Goal: Information Seeking & Learning: Check status

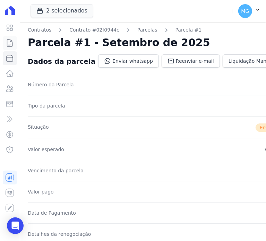
click at [9, 42] on icon at bounding box center [10, 43] width 8 height 8
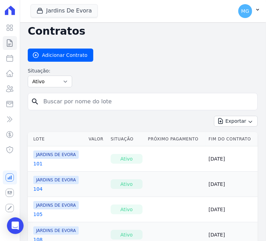
click at [69, 104] on input "search" at bounding box center [146, 102] width 215 height 14
type input "apropriação"
click at [77, 105] on input "apropriação" at bounding box center [146, 102] width 215 height 14
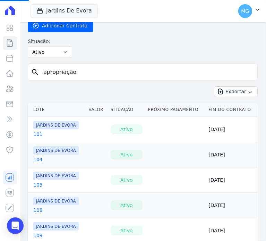
scroll to position [6, 0]
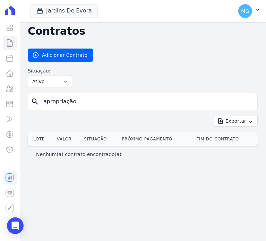
drag, startPoint x: 94, startPoint y: 101, endPoint x: 0, endPoint y: 90, distance: 95.2
click at [0, 90] on html "Visão Geral Contratos [GEOGRAPHIC_DATA] Lotes Clientes Minha Carteira Transferê…" at bounding box center [133, 120] width 266 height 241
type input "35"
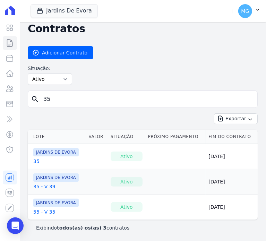
scroll to position [4, 0]
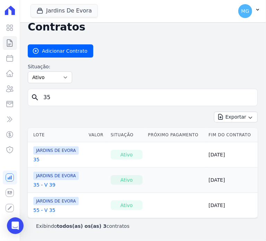
click at [35, 158] on link "35" at bounding box center [36, 159] width 6 height 7
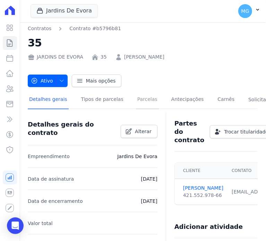
click at [137, 98] on link "Parcelas" at bounding box center [147, 100] width 23 height 18
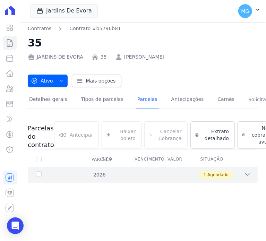
click at [248, 174] on icon at bounding box center [247, 174] width 5 height 2
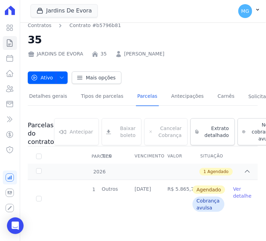
scroll to position [8, 0]
drag, startPoint x: 124, startPoint y: 12, endPoint x: 119, endPoint y: 12, distance: 5.5
click at [122, 12] on div "Jardins De Evora CONSTRUTORA MINERVA LTDA JARDINS DE [GEOGRAPHIC_DATA] JARDINS …" at bounding box center [130, 11] width 199 height 23
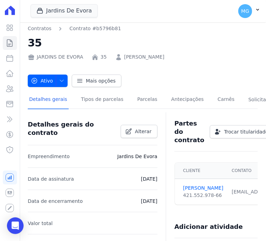
click at [186, 36] on h2 "35" at bounding box center [143, 43] width 230 height 16
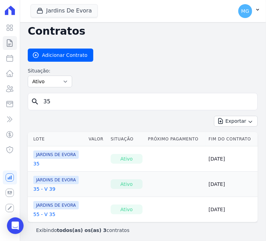
scroll to position [4, 0]
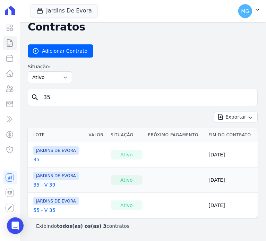
click at [43, 184] on link "35 - V 39" at bounding box center [44, 184] width 22 height 7
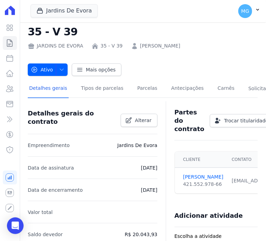
scroll to position [46, 0]
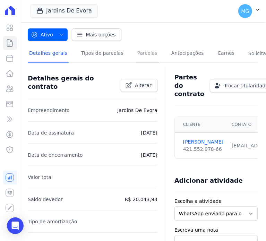
click at [140, 55] on link "Parcelas" at bounding box center [147, 54] width 23 height 18
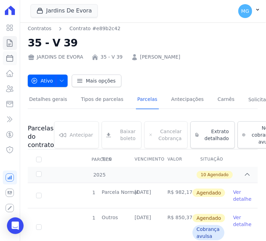
click at [9, 58] on icon at bounding box center [10, 58] width 8 height 8
select select
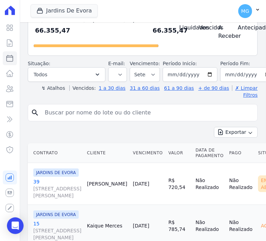
scroll to position [69, 0]
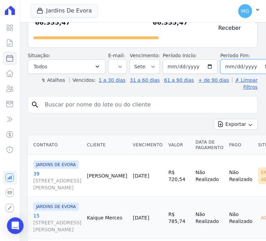
click at [258, 74] on input "[DATE]" at bounding box center [247, 66] width 55 height 15
type input "[DATE]"
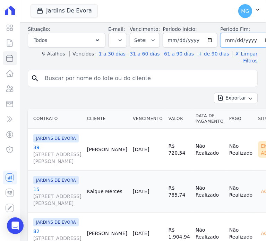
scroll to position [92, 0]
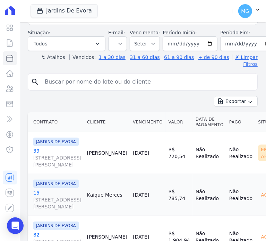
click at [105, 86] on input "search" at bounding box center [148, 82] width 214 height 14
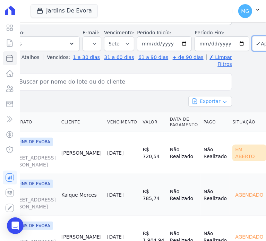
scroll to position [92, 49]
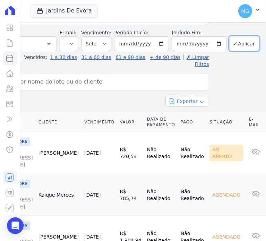
drag, startPoint x: 157, startPoint y: 96, endPoint x: 199, endPoint y: 94, distance: 42.0
click at [237, 47] on button "Aplicar" at bounding box center [244, 43] width 30 height 15
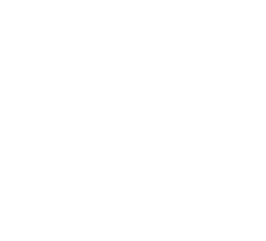
select select
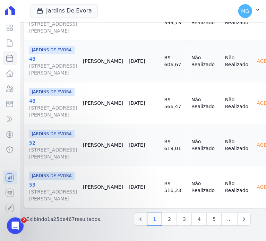
scroll to position [2274, 4]
drag, startPoint x: 74, startPoint y: 71, endPoint x: 74, endPoint y: 216, distance: 145.3
click at [211, 213] on link "5" at bounding box center [214, 219] width 15 height 13
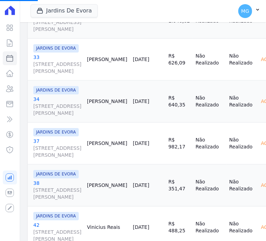
scroll to position [0, 0]
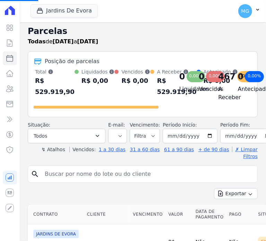
drag, startPoint x: 126, startPoint y: 116, endPoint x: 89, endPoint y: 124, distance: 38.3
select select
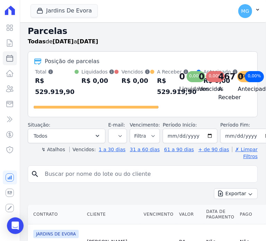
click at [51, 167] on input "search" at bounding box center [148, 174] width 214 height 14
type input "35"
select select
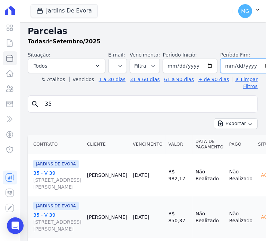
click at [238, 64] on input "[DATE]" at bounding box center [247, 66] width 55 height 15
click at [257, 64] on input "[DATE]" at bounding box center [247, 66] width 55 height 15
type input "[DATE]"
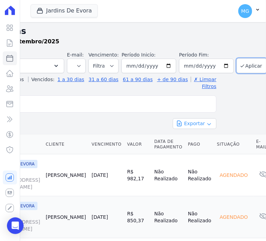
drag, startPoint x: 105, startPoint y: 131, endPoint x: 164, endPoint y: 120, distance: 59.9
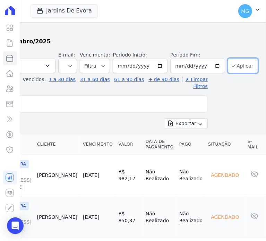
click at [232, 66] on button "Aplicar" at bounding box center [243, 65] width 30 height 15
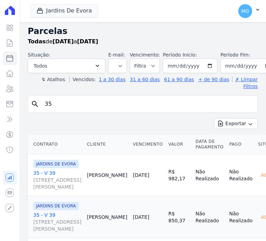
select select
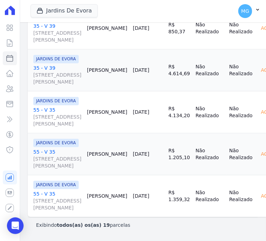
scroll to position [1653, 0]
drag, startPoint x: 109, startPoint y: 91, endPoint x: 88, endPoint y: 217, distance: 127.9
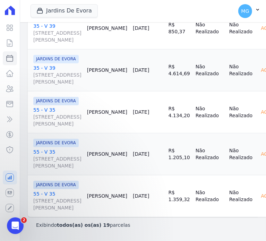
scroll to position [1422, 0]
